Goal: Information Seeking & Learning: Learn about a topic

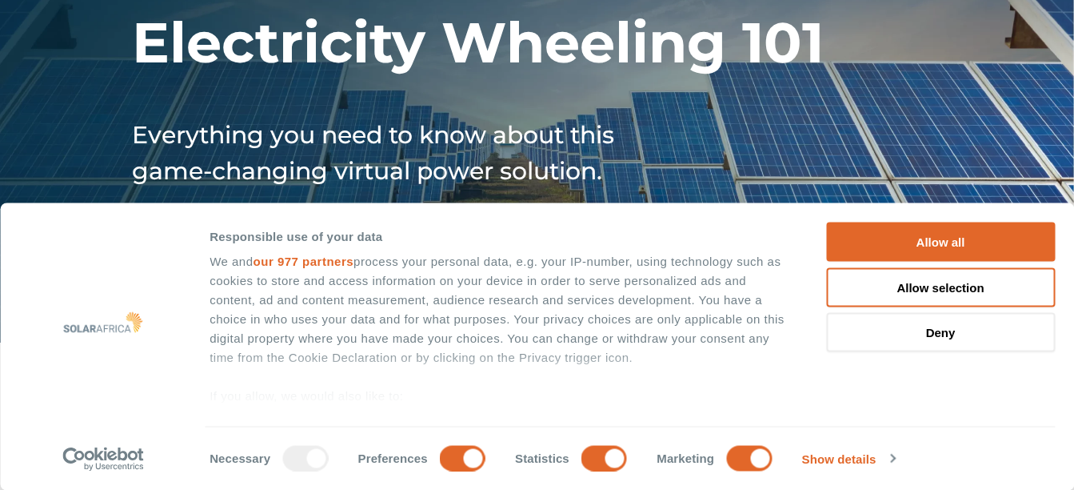
scroll to position [174, 0]
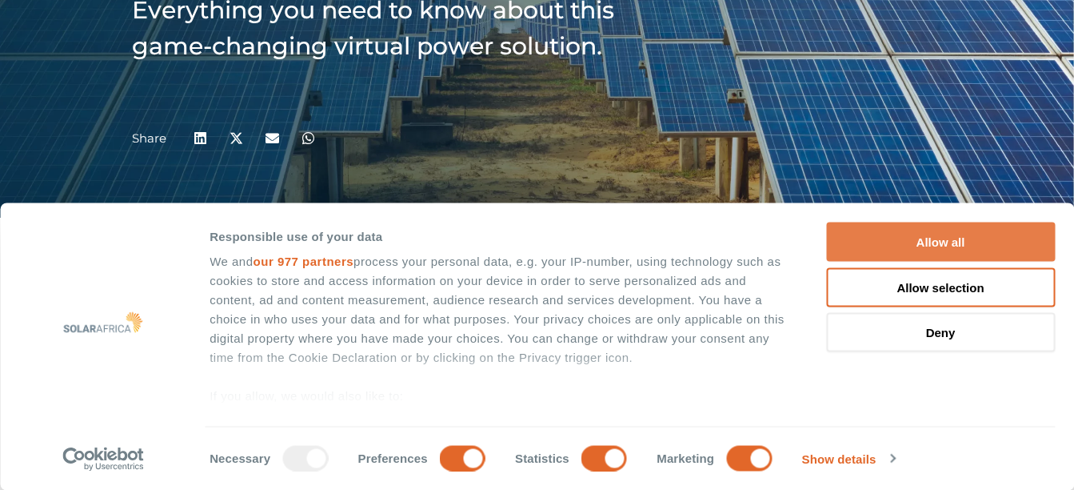
click at [950, 247] on button "Allow all" at bounding box center [940, 241] width 229 height 39
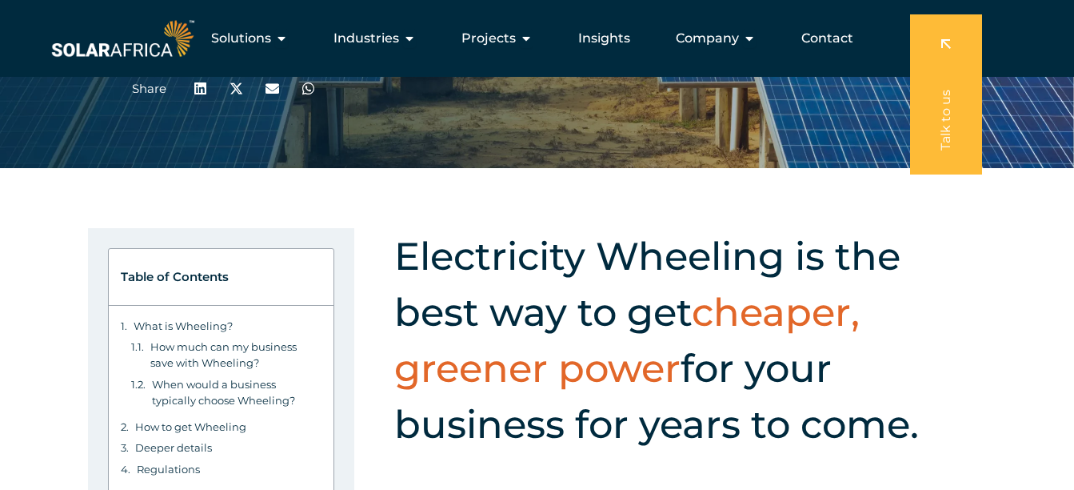
scroll to position [0, 0]
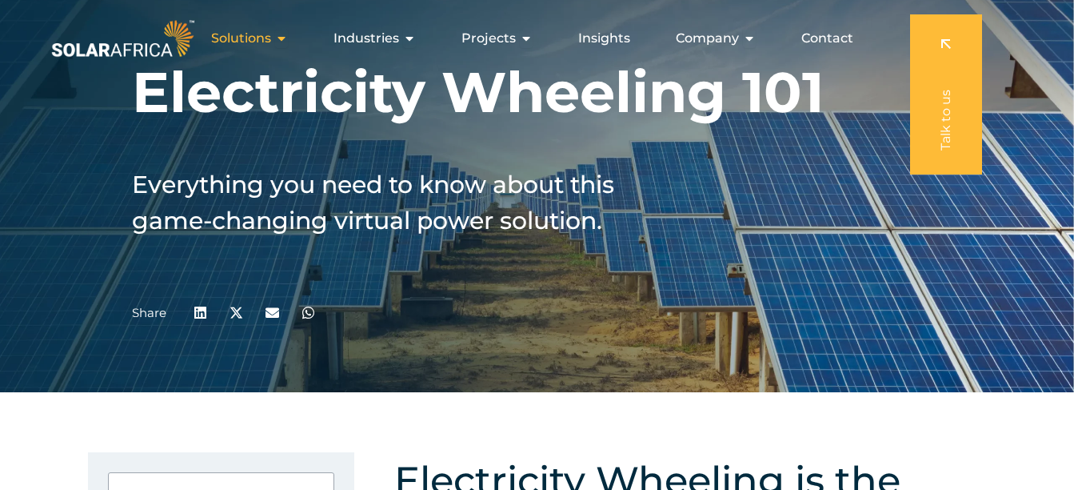
click at [288, 43] on icon "Menu" at bounding box center [281, 38] width 13 height 13
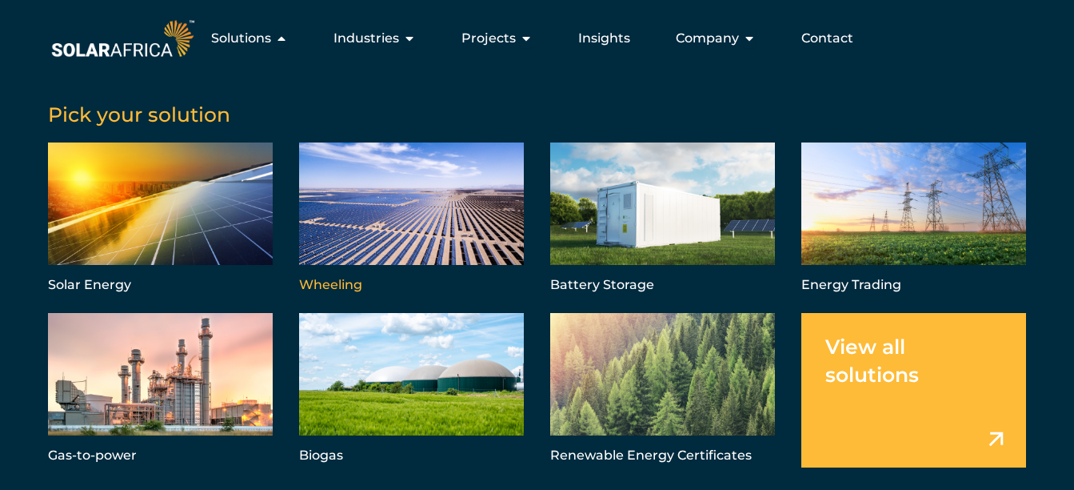
click at [386, 183] on link "Menu" at bounding box center [411, 219] width 225 height 154
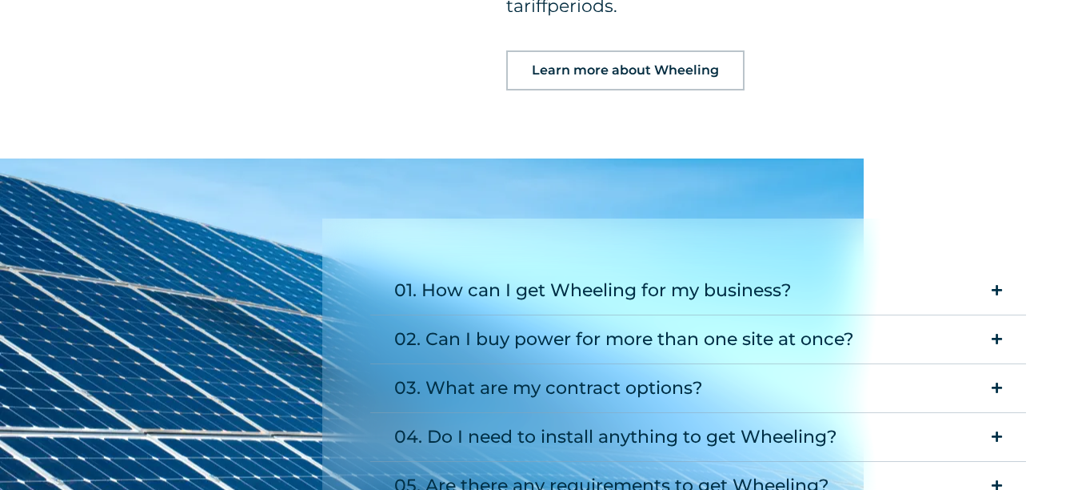
scroll to position [2243, 0]
